Goal: Entertainment & Leisure: Consume media (video, audio)

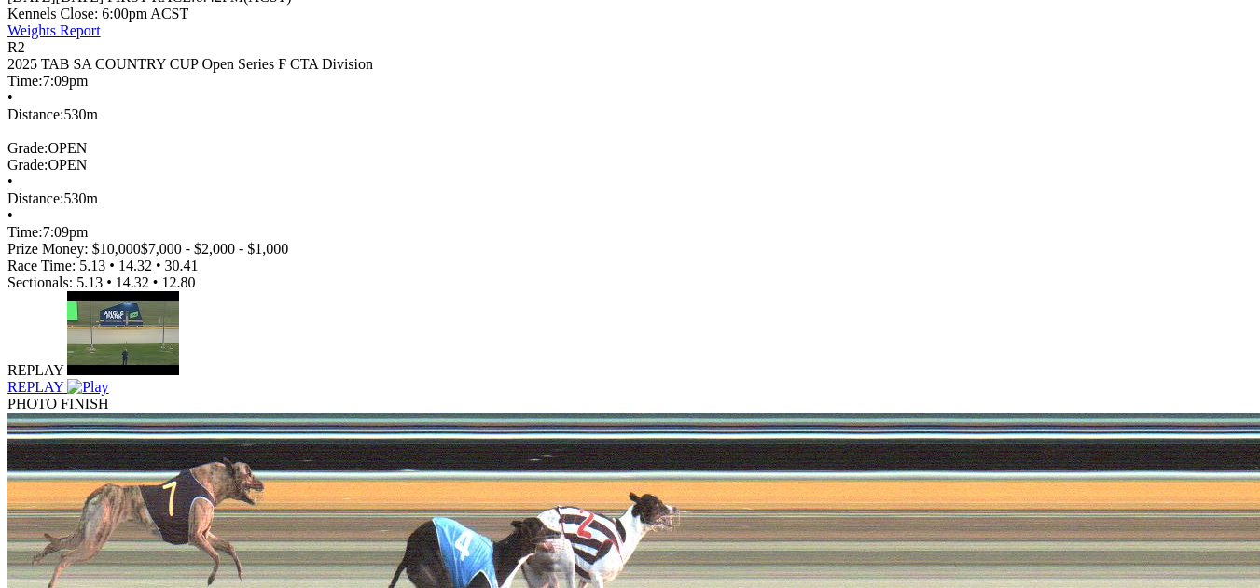
scroll to position [983, 0]
